Goal: Check status: Check status

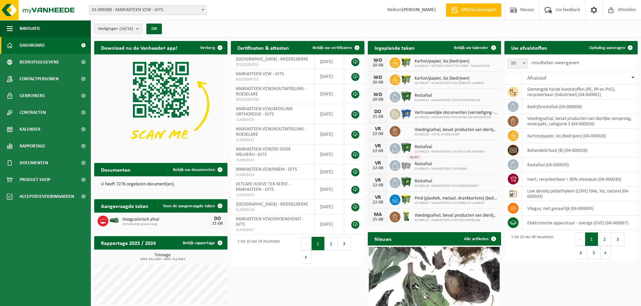
click at [139, 30] on b "submit" at bounding box center [139, 28] width 6 height 9
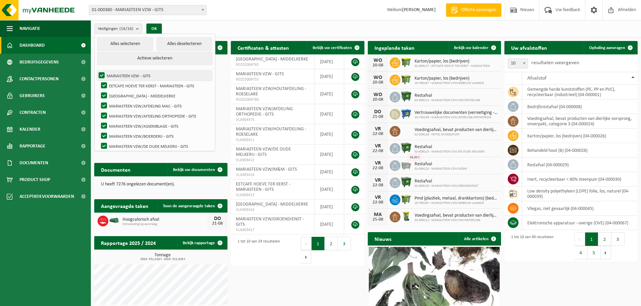
click at [103, 74] on label "MARIASTEEN VZW - GITS" at bounding box center [154, 76] width 115 height 10
click at [96, 71] on input "MARIASTEEN VZW - GITS" at bounding box center [96, 70] width 0 height 0
checkbox input "false"
click at [176, 44] on button "Alles deselecteren" at bounding box center [184, 43] width 56 height 13
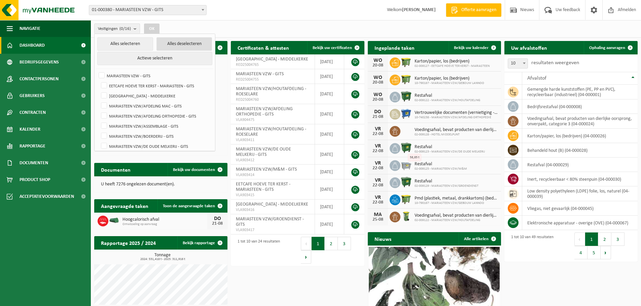
checkbox input "false"
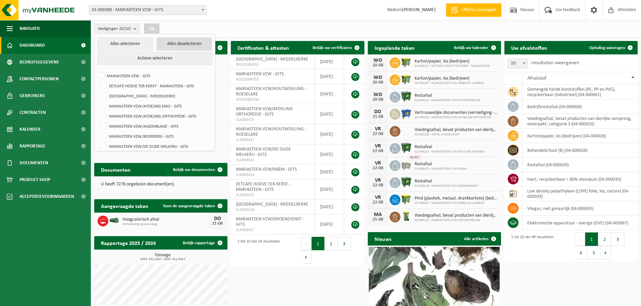
checkbox input "false"
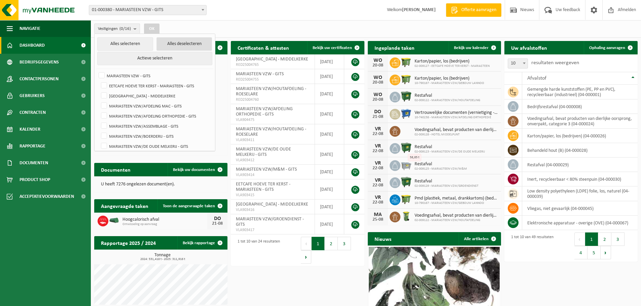
checkbox input "false"
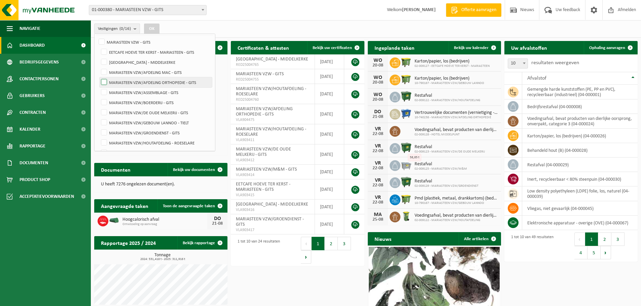
scroll to position [67, 0]
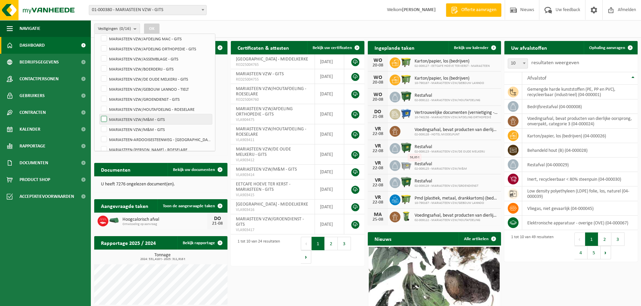
click at [147, 119] on label "MARIASTEEN VZW/M&M - GITS" at bounding box center [156, 119] width 112 height 10
click at [99, 114] on input "MARIASTEEN VZW/M&M - GITS" at bounding box center [98, 114] width 0 height 0
checkbox input "true"
click at [131, 128] on label "MARIASTEEN VZW/M&M - GITS" at bounding box center [156, 129] width 112 height 10
click at [99, 124] on input "MARIASTEEN VZW/M&M - GITS" at bounding box center [98, 124] width 0 height 0
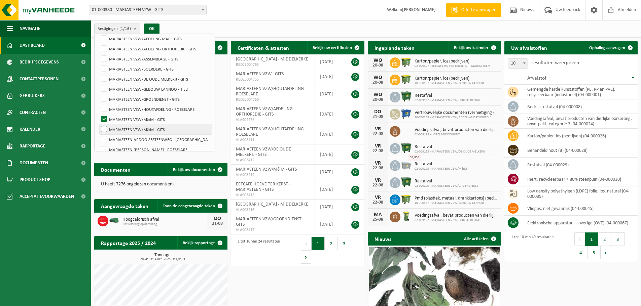
checkbox input "true"
click at [156, 29] on button "OK" at bounding box center [151, 29] width 15 height 11
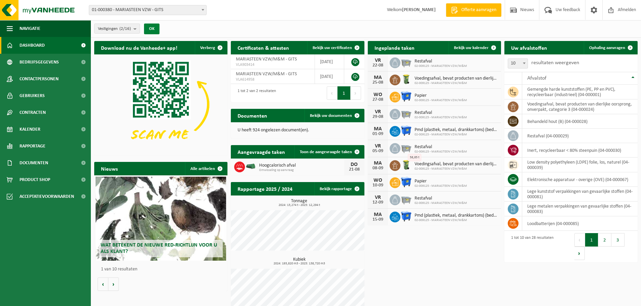
click at [156, 29] on button "OK" at bounding box center [151, 29] width 15 height 11
click at [475, 46] on span "Bekijk uw kalender" at bounding box center [471, 48] width 35 height 4
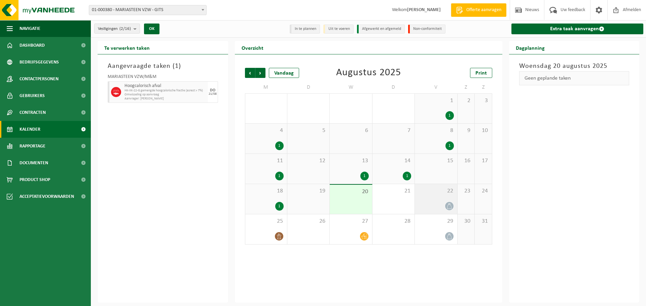
click at [443, 199] on div "22" at bounding box center [436, 199] width 42 height 30
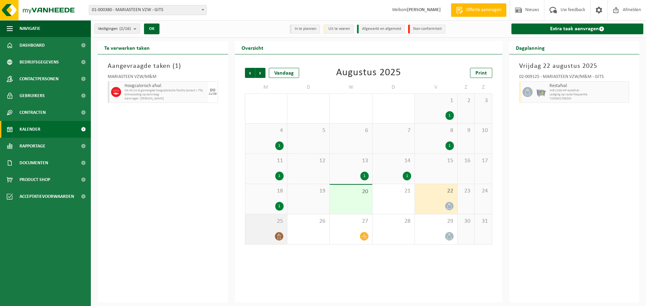
click at [278, 226] on div "25" at bounding box center [266, 230] width 42 height 30
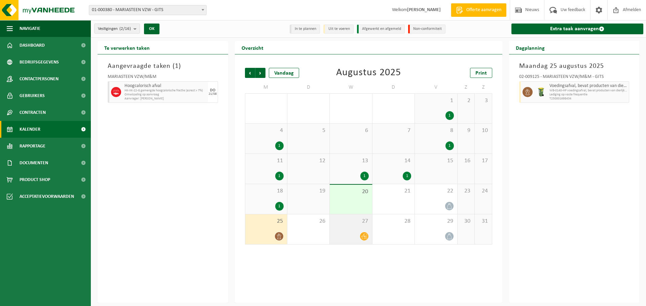
click at [350, 229] on div "27" at bounding box center [351, 230] width 42 height 30
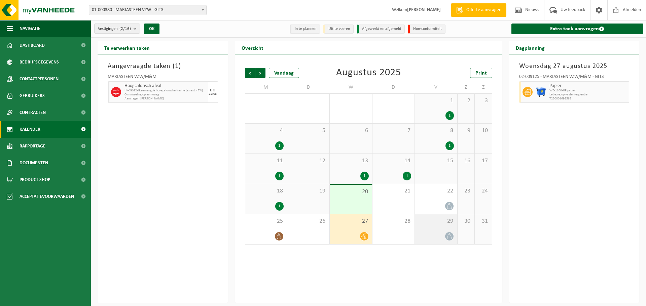
click at [440, 225] on div "29" at bounding box center [436, 230] width 42 height 30
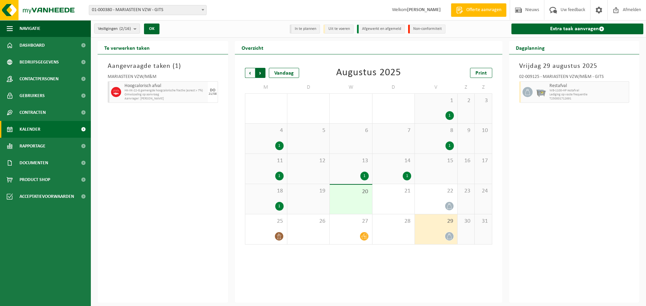
click at [251, 74] on span "Vorige" at bounding box center [250, 73] width 10 height 10
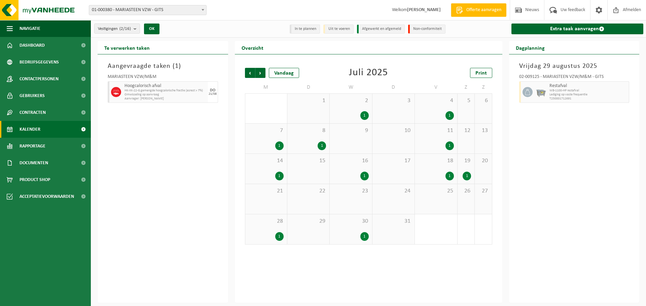
click at [358, 107] on div "2 1" at bounding box center [351, 109] width 42 height 30
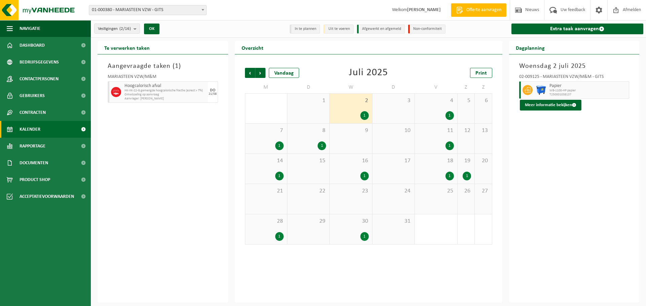
click at [433, 109] on div "4 1" at bounding box center [436, 109] width 42 height 30
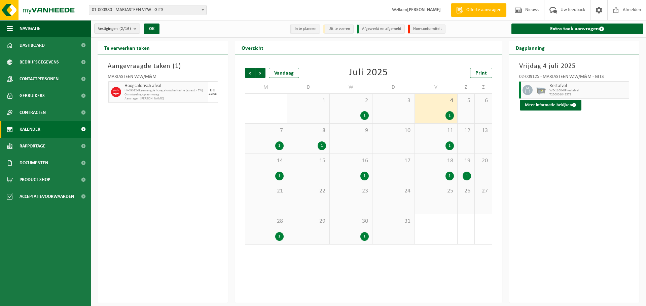
click at [268, 132] on span "7" at bounding box center [266, 130] width 35 height 7
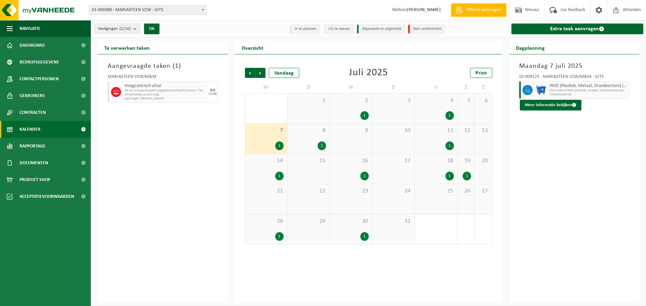
click at [314, 134] on span "8" at bounding box center [308, 130] width 35 height 7
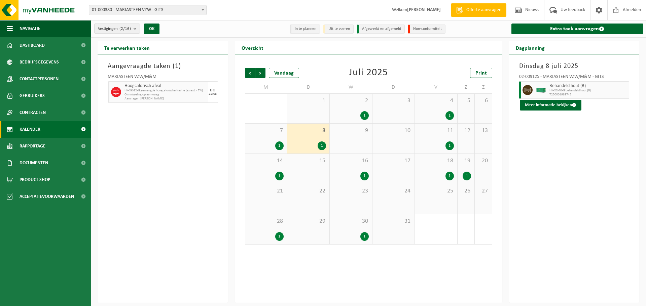
click at [432, 132] on span "11" at bounding box center [435, 130] width 35 height 7
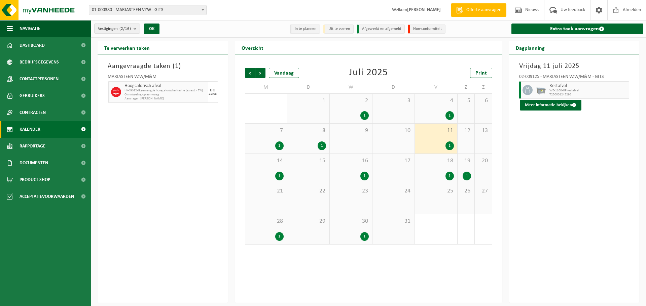
click at [309, 132] on span "8" at bounding box center [308, 130] width 35 height 7
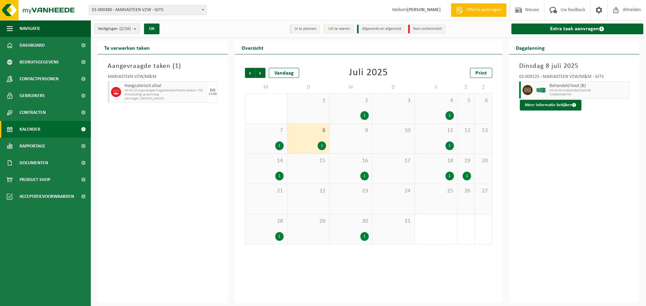
click at [269, 165] on div "14 1" at bounding box center [266, 169] width 42 height 30
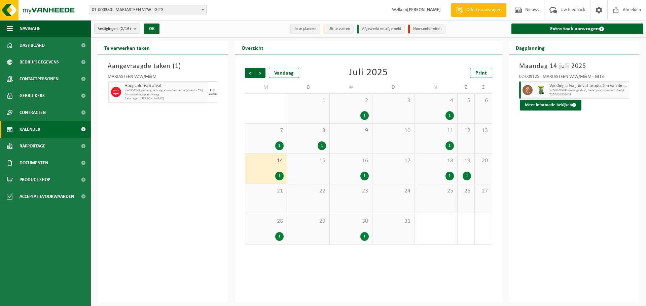
click at [341, 165] on div "16 1" at bounding box center [351, 169] width 42 height 30
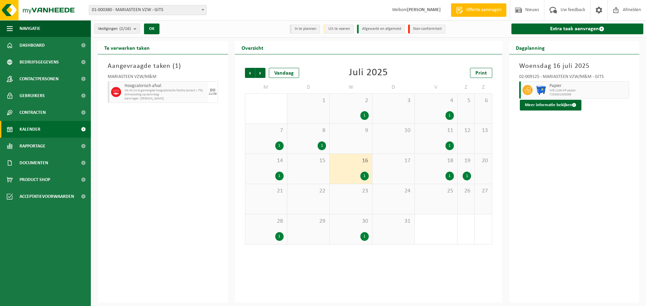
click at [438, 163] on span "18" at bounding box center [435, 160] width 35 height 7
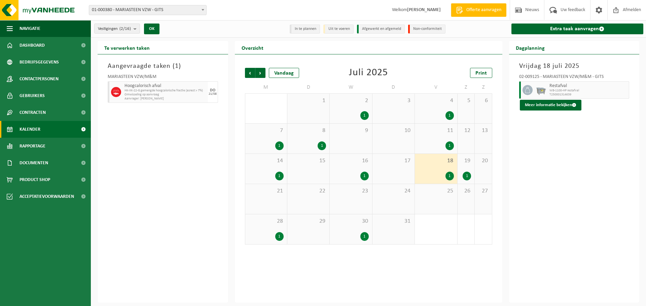
click at [464, 161] on span "19" at bounding box center [466, 160] width 10 height 7
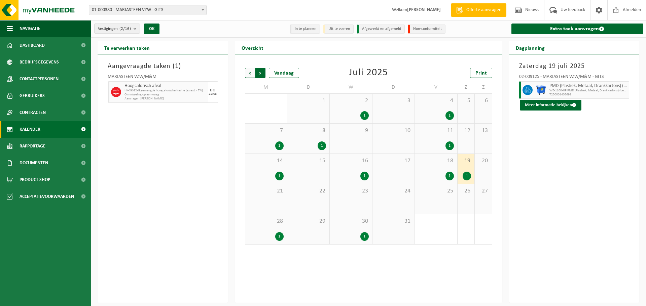
click at [250, 74] on span "Vorige" at bounding box center [250, 73] width 10 height 10
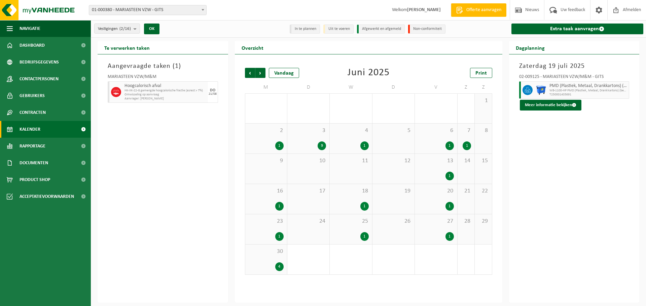
click at [271, 135] on div "2 1" at bounding box center [266, 139] width 42 height 30
click at [305, 139] on div "3 9" at bounding box center [308, 139] width 42 height 30
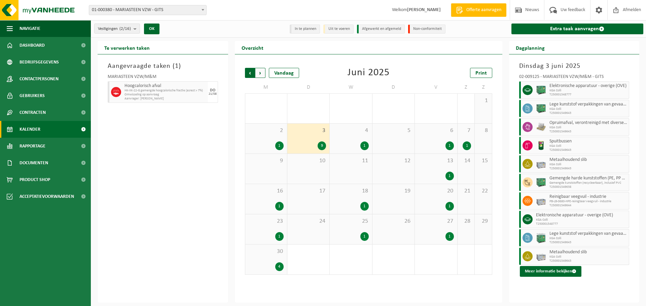
click at [262, 73] on span "Volgende" at bounding box center [260, 73] width 10 height 10
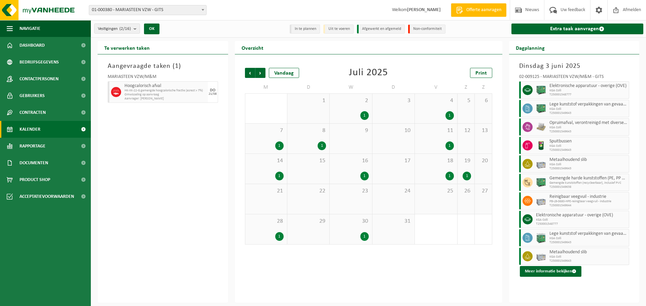
click at [262, 73] on span "Volgende" at bounding box center [260, 73] width 10 height 10
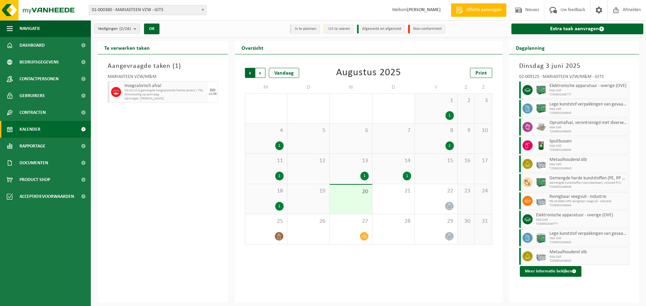
click at [258, 68] on span "Volgende" at bounding box center [260, 73] width 10 height 10
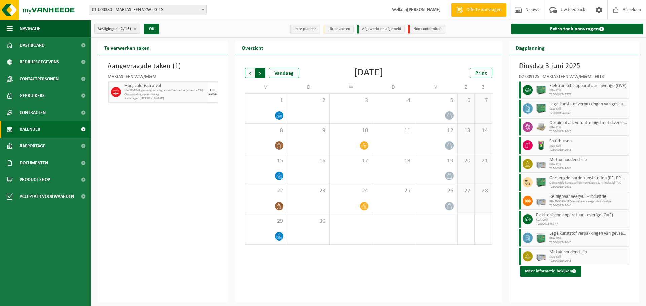
click at [245, 73] on span "Vorige" at bounding box center [250, 73] width 10 height 10
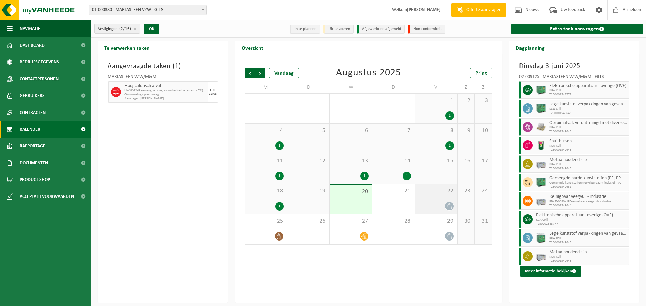
click at [435, 199] on div "22" at bounding box center [436, 199] width 42 height 30
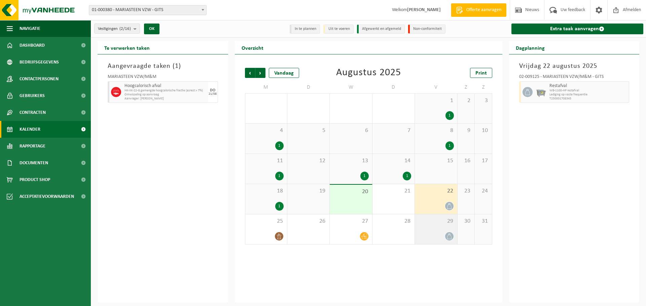
click at [438, 230] on div "29" at bounding box center [436, 230] width 42 height 30
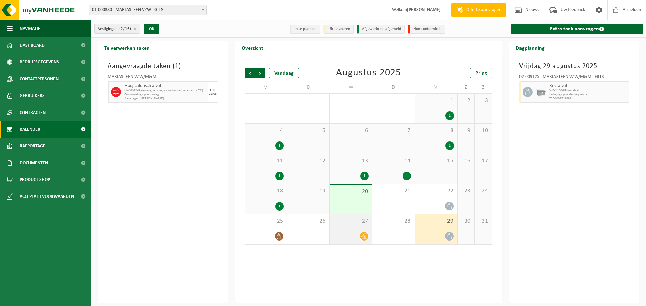
click at [353, 224] on span "27" at bounding box center [350, 221] width 35 height 7
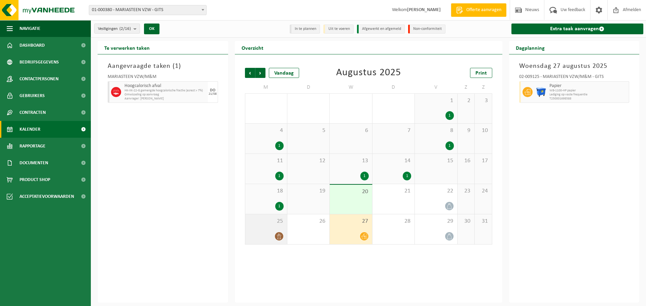
click at [264, 223] on span "25" at bounding box center [266, 221] width 35 height 7
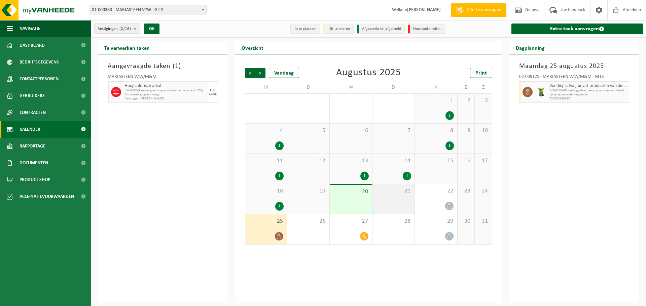
click at [396, 200] on div "21" at bounding box center [393, 199] width 42 height 30
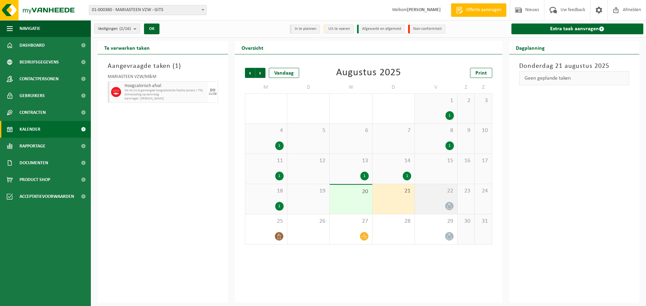
click at [438, 203] on div at bounding box center [435, 206] width 35 height 9
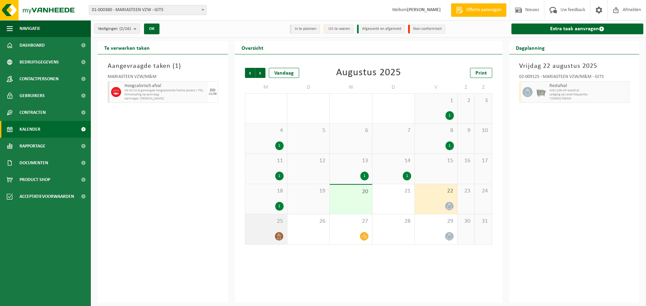
click at [268, 226] on div "25" at bounding box center [266, 230] width 42 height 30
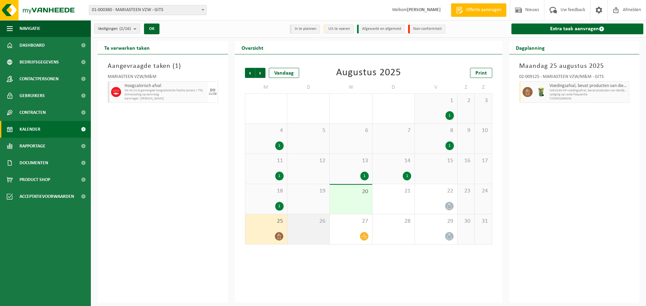
click at [305, 224] on span "26" at bounding box center [308, 221] width 35 height 7
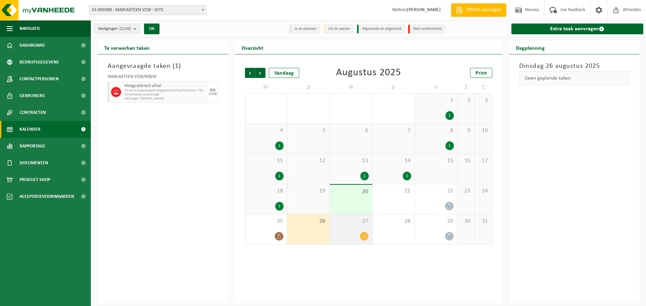
click at [346, 223] on span "27" at bounding box center [350, 221] width 35 height 7
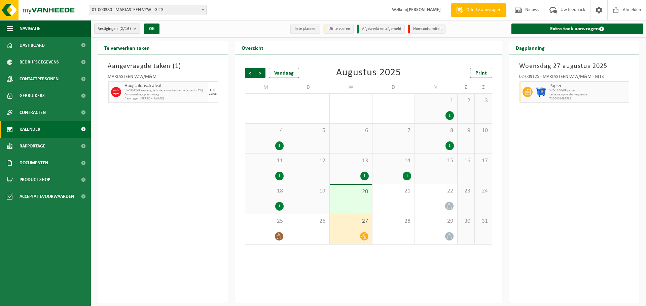
click at [134, 29] on button "Vestigingen (2/16)" at bounding box center [117, 29] width 46 height 10
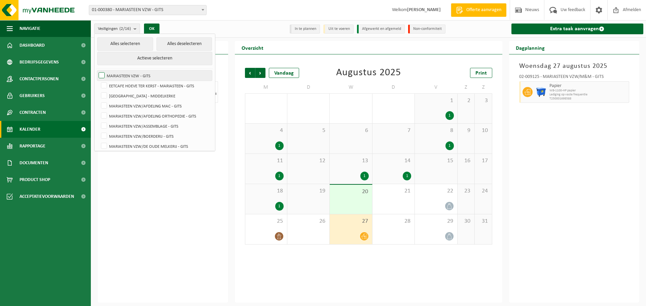
click at [102, 72] on label "MARIASTEEN VZW - GITS" at bounding box center [154, 76] width 115 height 10
click at [96, 71] on input "MARIASTEEN VZW - GITS" at bounding box center [96, 70] width 0 height 0
checkbox input "true"
click at [131, 44] on button "Alles selecteren" at bounding box center [125, 43] width 56 height 13
checkbox input "true"
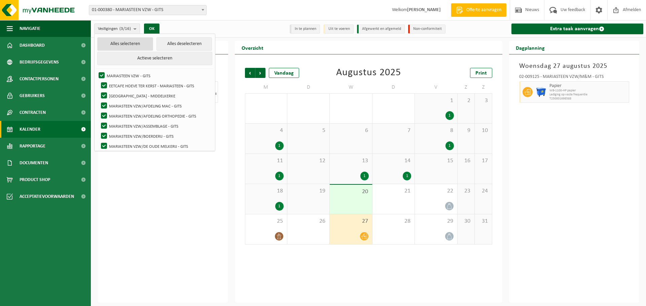
checkbox input "true"
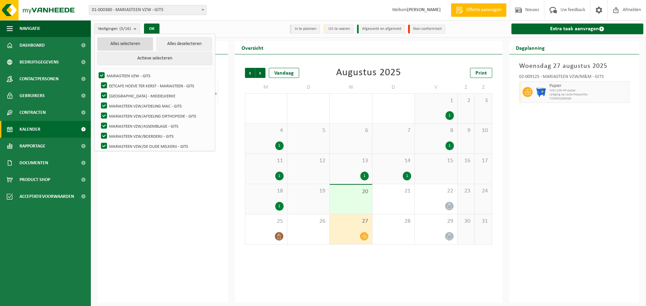
checkbox input "true"
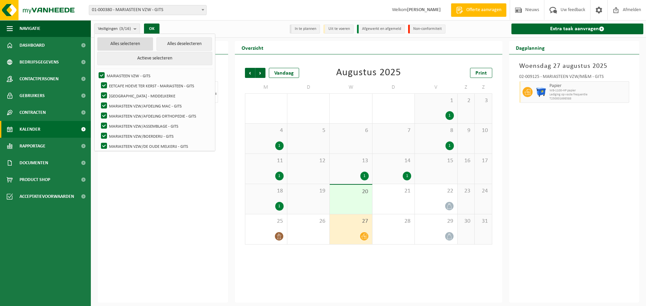
checkbox input "true"
click at [158, 25] on button "OK" at bounding box center [153, 29] width 15 height 11
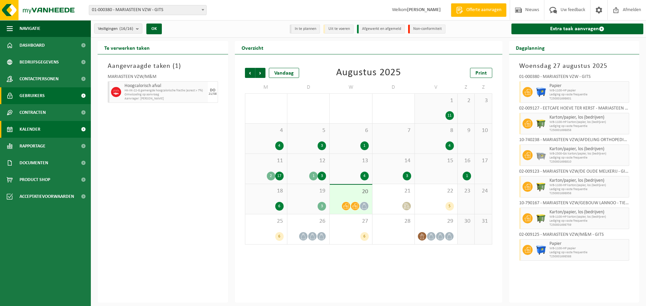
click at [52, 94] on link "Gebruikers" at bounding box center [45, 95] width 91 height 17
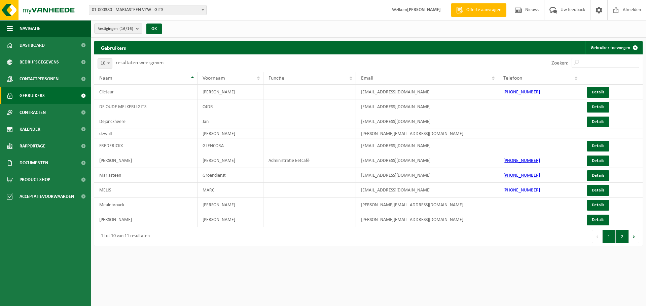
click at [621, 232] on button "2" at bounding box center [621, 236] width 13 height 13
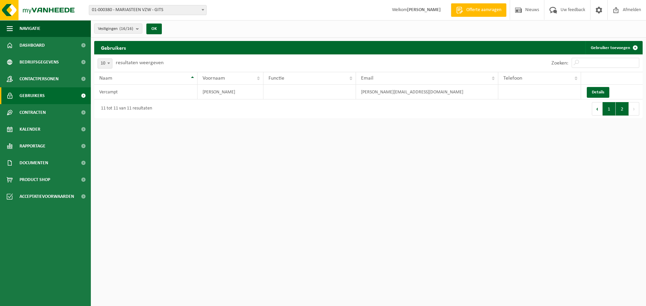
click at [605, 112] on button "1" at bounding box center [608, 108] width 13 height 13
